Goal: Find specific page/section: Find specific page/section

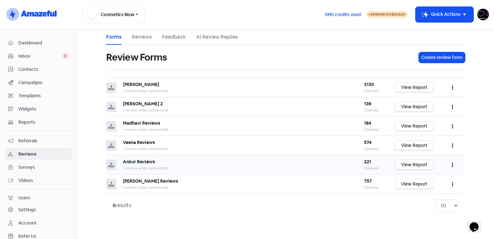
click at [420, 164] on link "View Report" at bounding box center [414, 164] width 39 height 9
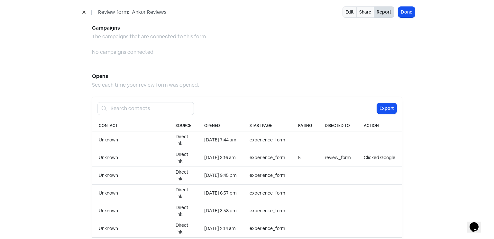
scroll to position [661, 0]
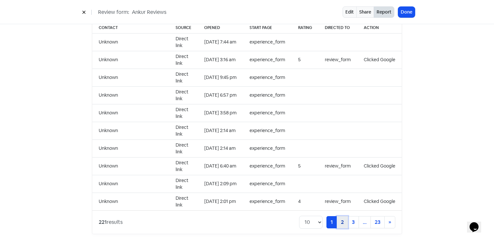
click at [343, 216] on link "2" at bounding box center [342, 222] width 11 height 12
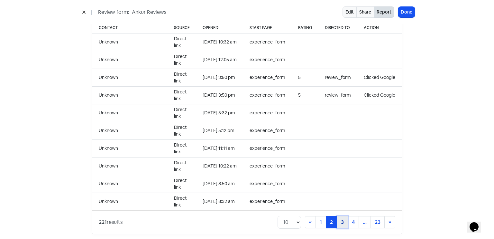
click at [339, 216] on link "3" at bounding box center [342, 222] width 11 height 12
click at [339, 216] on link "4" at bounding box center [342, 222] width 11 height 12
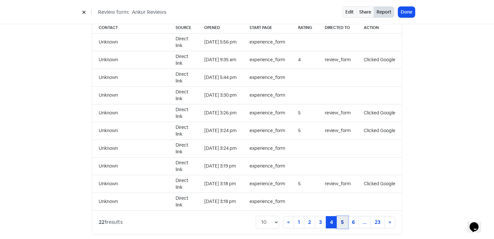
click at [337, 219] on link "5" at bounding box center [342, 222] width 11 height 12
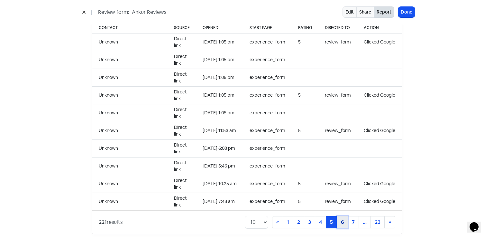
click at [341, 217] on link "6" at bounding box center [342, 222] width 11 height 12
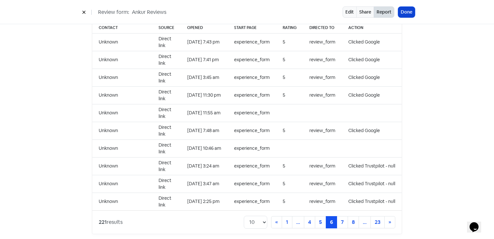
click at [415, 12] on button "Done" at bounding box center [406, 12] width 17 height 11
